Goal: Information Seeking & Learning: Learn about a topic

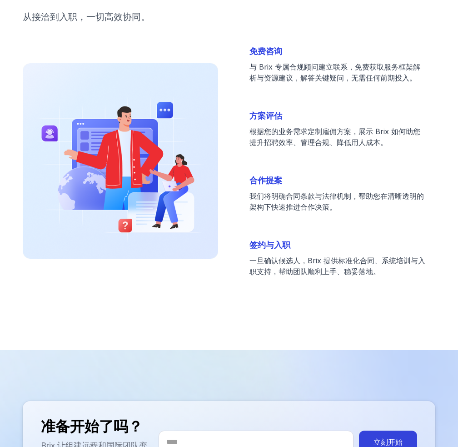
scroll to position [2926, 0]
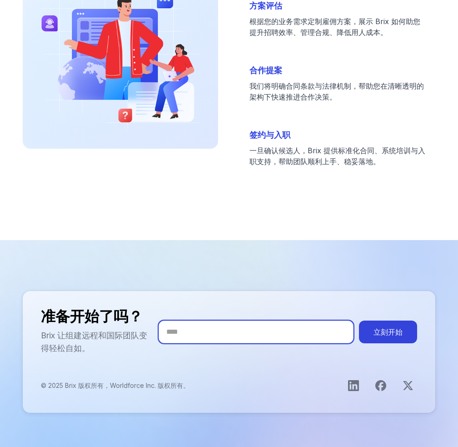
click at [214, 320] on input "您的邮箱" at bounding box center [256, 331] width 194 height 23
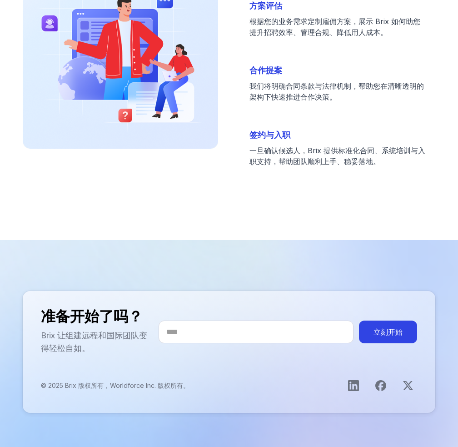
click at [384, 320] on button "立刻开始" at bounding box center [388, 331] width 58 height 23
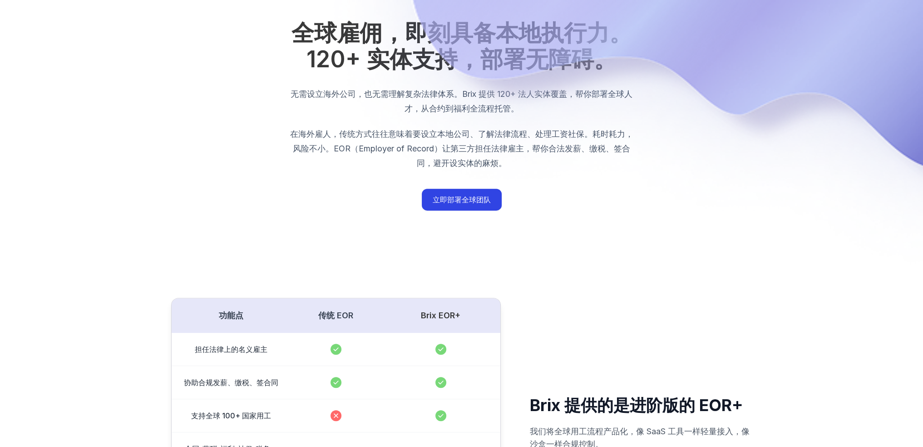
scroll to position [369, 0]
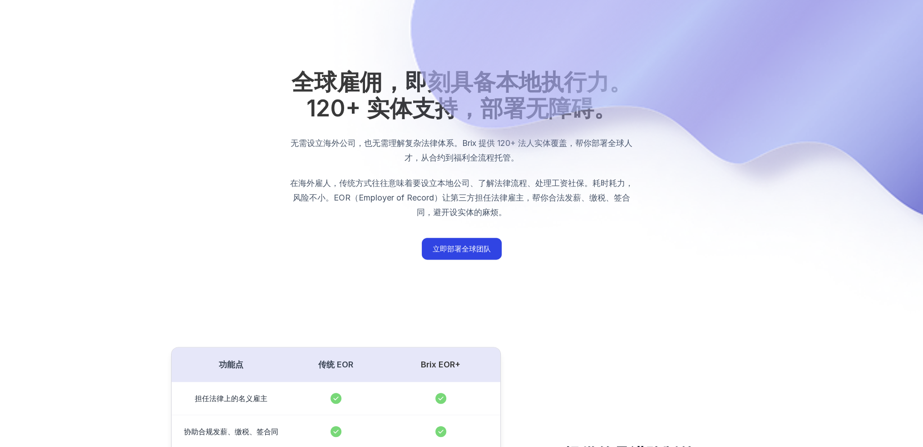
click at [456, 243] on img "EOR Hero" at bounding box center [461, 8] width 923 height 755
click at [457, 247] on img "EOR Hero" at bounding box center [461, 8] width 923 height 755
drag, startPoint x: 581, startPoint y: 246, endPoint x: 532, endPoint y: 246, distance: 49.1
click at [457, 246] on img "EOR Hero" at bounding box center [461, 8] width 923 height 755
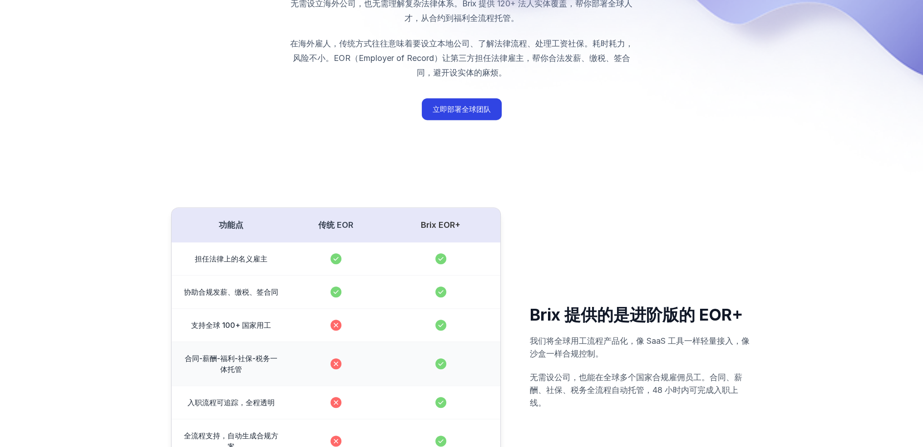
scroll to position [500, 0]
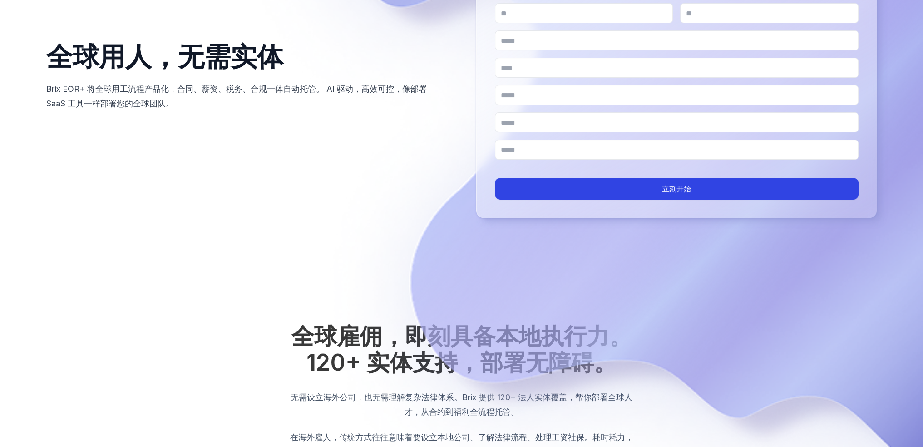
scroll to position [305, 0]
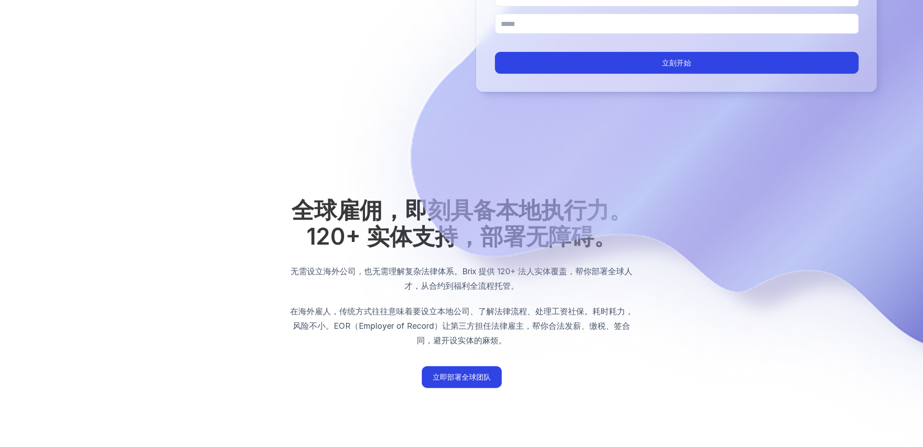
scroll to position [290, 0]
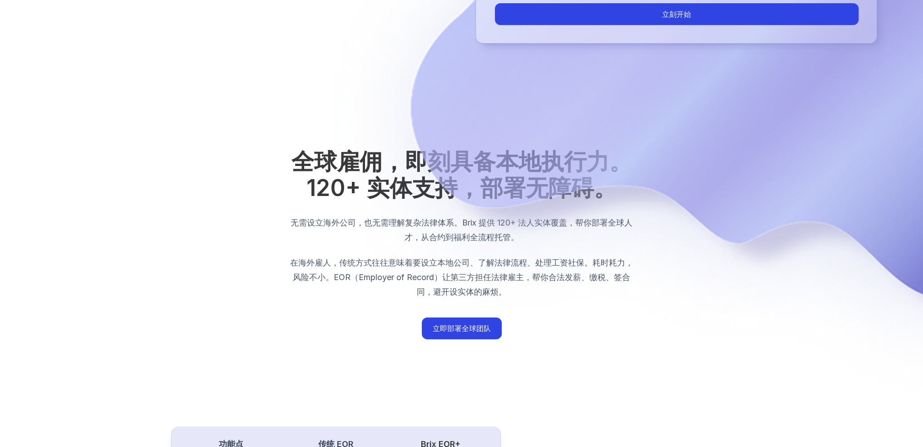
click at [480, 332] on img "EOR Hero" at bounding box center [461, 87] width 923 height 755
click at [320, 328] on img "EOR Hero" at bounding box center [461, 87] width 923 height 755
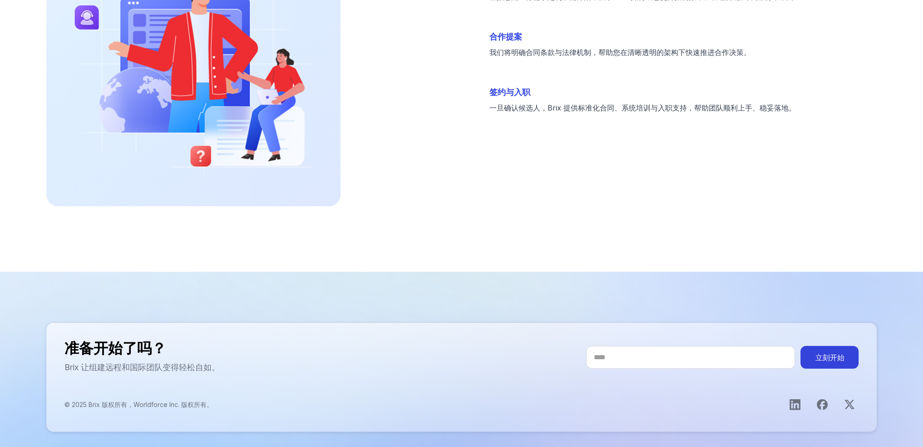
scroll to position [2822, 0]
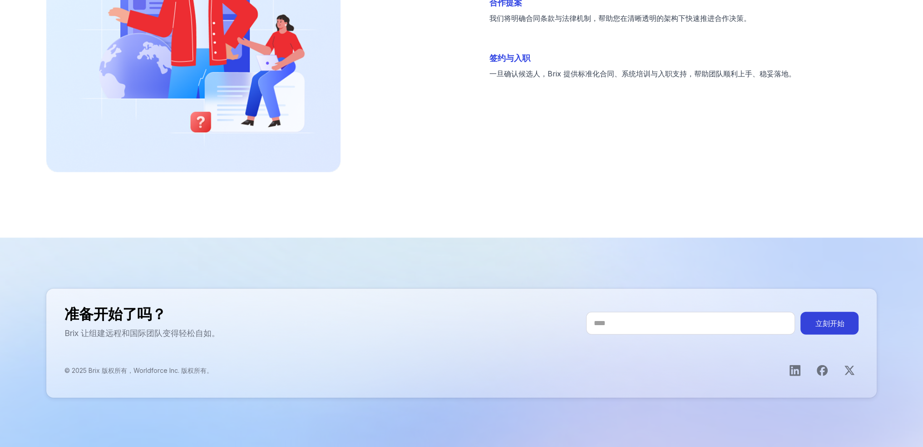
click at [477, 318] on div "准备开始了吗？ Brix 让组建远程和国际团队变得轻松自如。 立刻开始" at bounding box center [462, 323] width 795 height 33
click at [640, 323] on input "您的邮箱" at bounding box center [690, 323] width 209 height 23
click at [496, 344] on div "准备开始了吗？ Brix 让组建远程和国际团队变得轻松自如。 立刻开始 © 2025 Brix 版权所有，Worldforce Inc. 版权所有。" at bounding box center [461, 342] width 831 height 109
click at [381, 298] on div "准备开始了吗？ Brix 让组建远程和国际团队变得轻松自如。 立刻开始 © 2025 Brix 版权所有，Worldforce Inc. 版权所有。" at bounding box center [461, 342] width 831 height 109
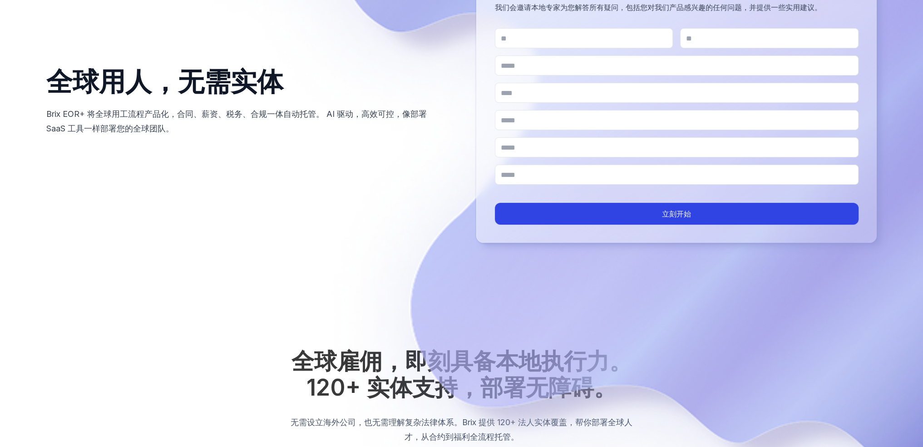
scroll to position [0, 0]
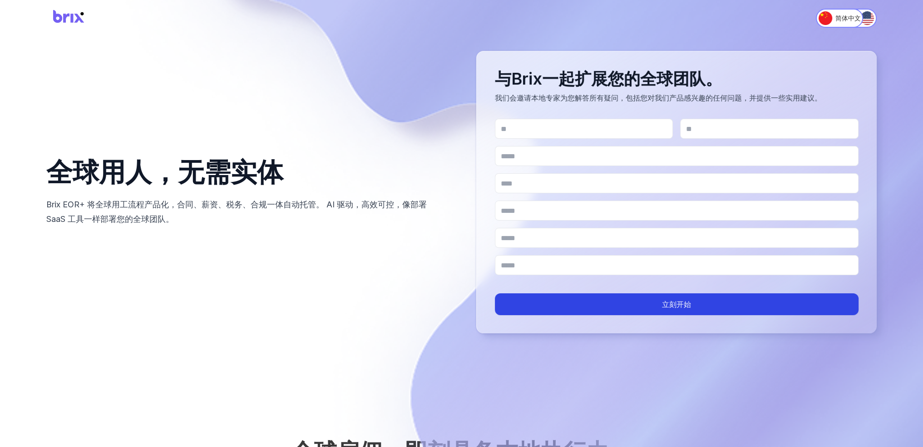
click at [402, 278] on div "全球用人，无需实体 Brix EOR+ 将全球用工流程产品化，合同、薪资、税务、合规一体自动托管。 AI 驱动，高效可控，像部署 SaaS 工具一样部署您的全…" at bounding box center [461, 192] width 831 height 282
click at [866, 18] on img "Switch to English" at bounding box center [868, 18] width 14 height 14
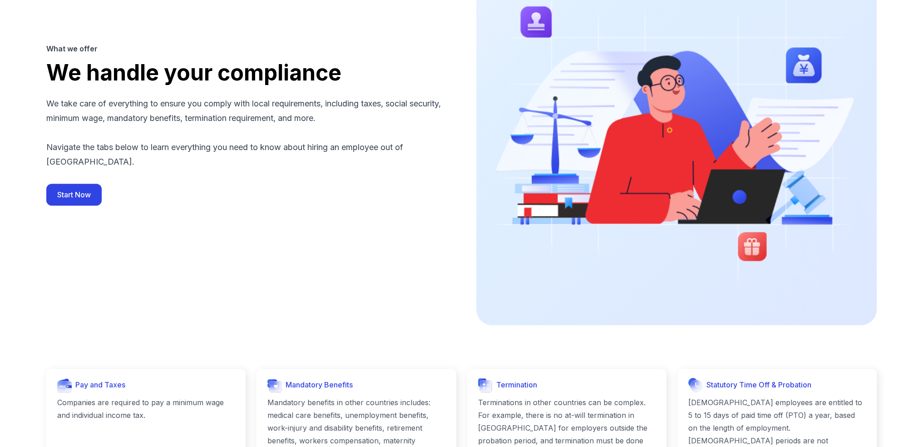
scroll to position [871, 0]
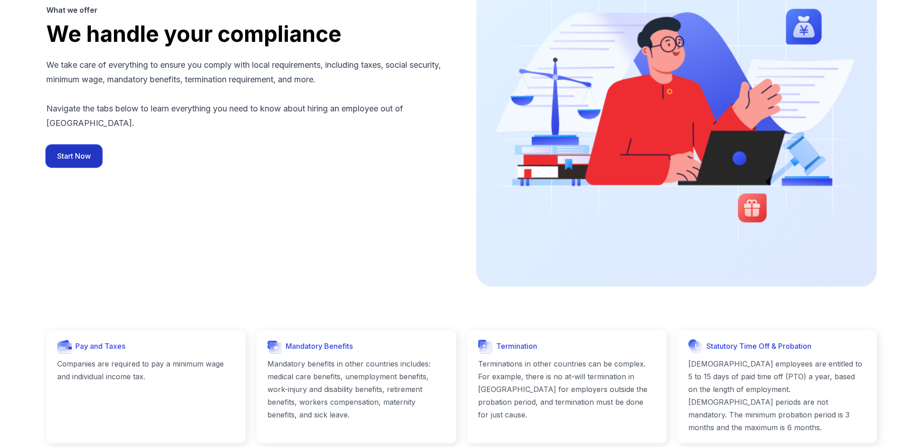
click at [85, 163] on button "Start Now" at bounding box center [73, 156] width 55 height 22
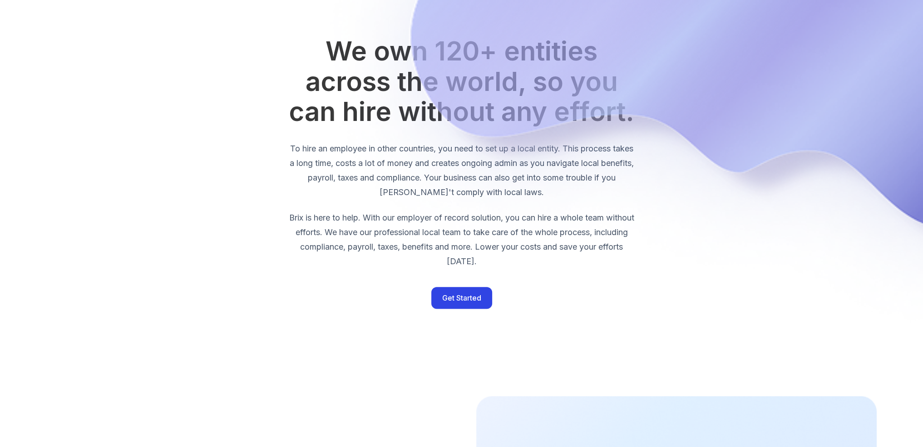
scroll to position [412, 0]
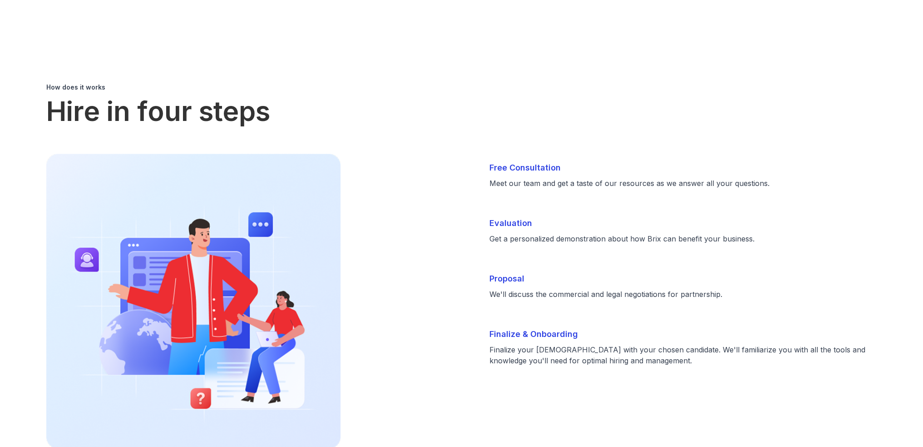
scroll to position [1825, 0]
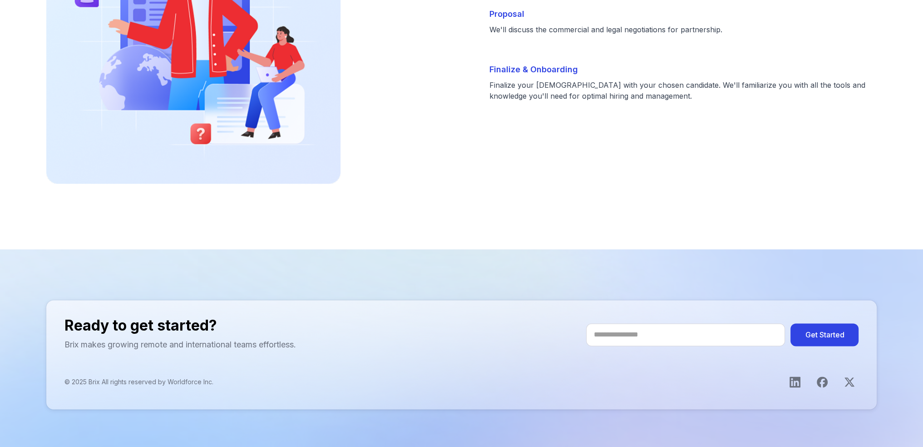
click at [823, 323] on button "Get Started" at bounding box center [825, 334] width 68 height 23
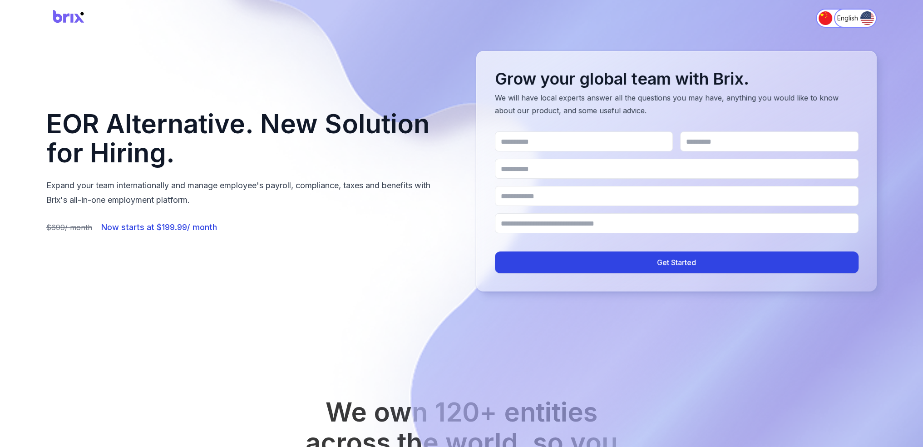
scroll to position [0, 0]
click at [284, 252] on div "EOR Alternative. New Solution for Hiring. Expand your team internationally and …" at bounding box center [461, 171] width 831 height 240
click at [823, 15] on img "Switch to 简体中文" at bounding box center [826, 18] width 14 height 14
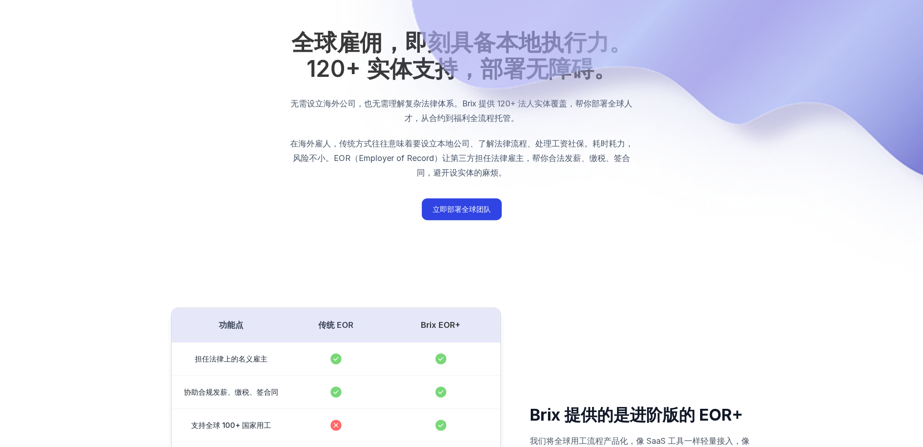
scroll to position [545, 0]
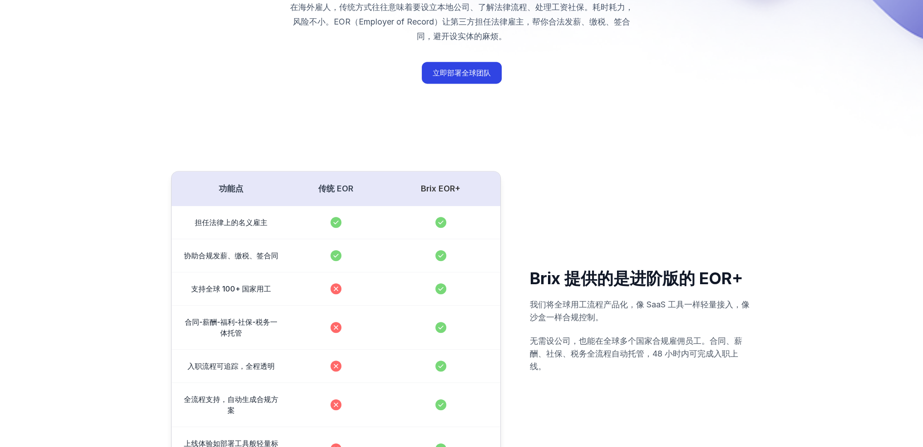
drag, startPoint x: 333, startPoint y: 225, endPoint x: 347, endPoint y: 225, distance: 13.6
click at [333, 225] on icon "EOR Comparison Table" at bounding box center [336, 222] width 11 height 11
click at [374, 234] on div "担任法律上的名义雇主" at bounding box center [336, 222] width 329 height 33
click at [367, 256] on div "EOR Comparison Table" at bounding box center [336, 255] width 98 height 11
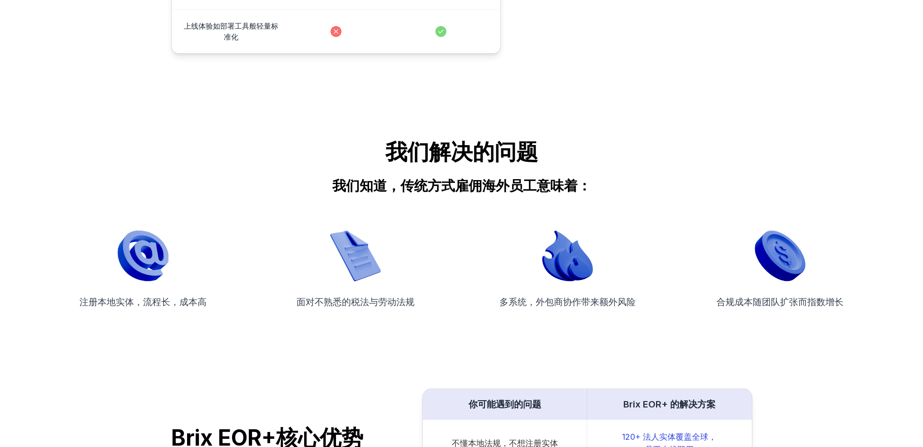
scroll to position [1090, 0]
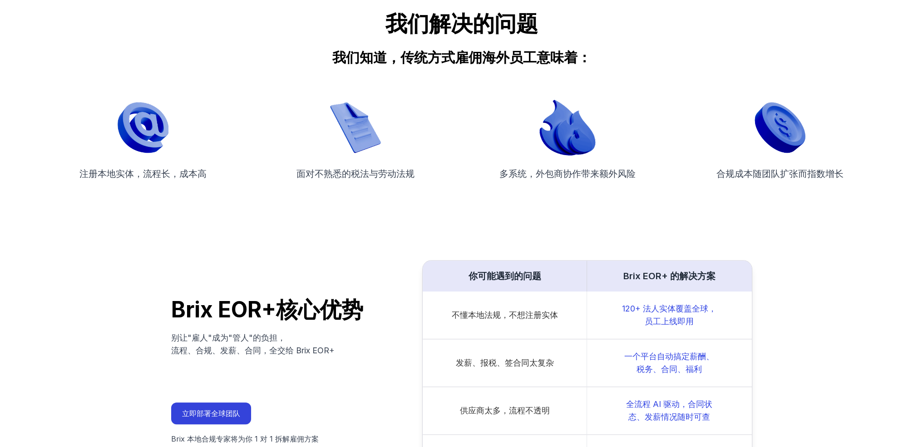
click at [564, 151] on img "Problems We Solve" at bounding box center [568, 127] width 56 height 56
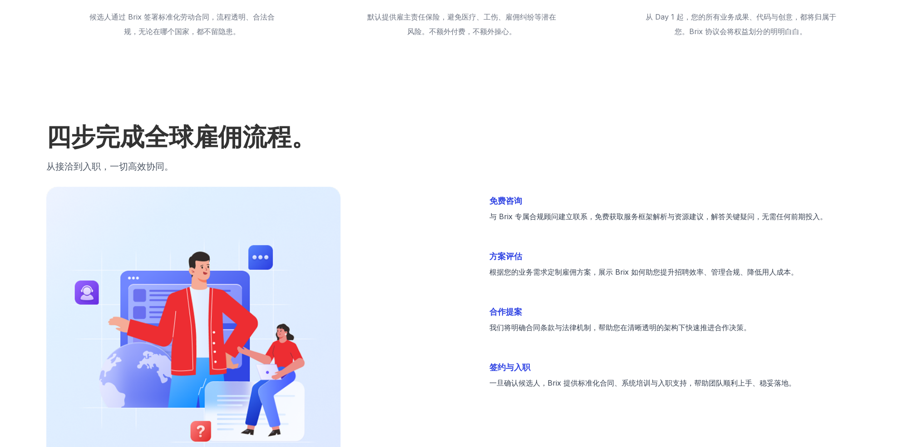
scroll to position [2589, 0]
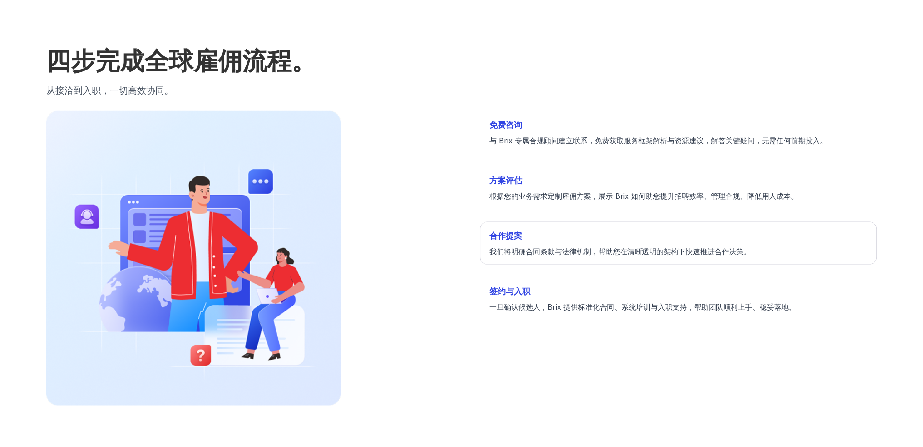
click at [597, 238] on h3 "合作提案" at bounding box center [679, 235] width 378 height 13
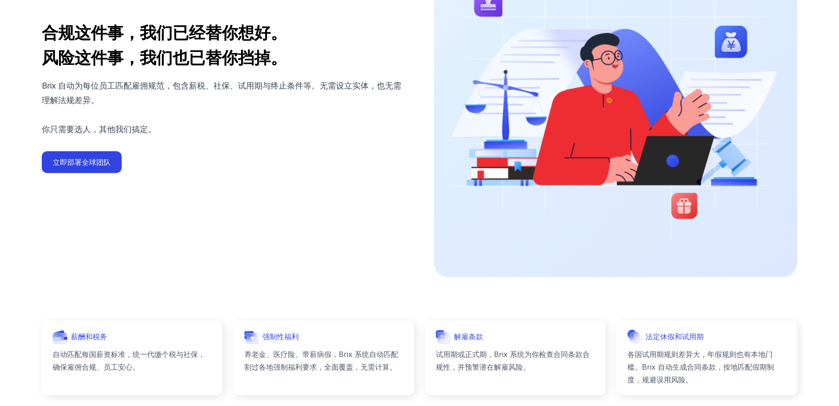
scroll to position [1817, 0]
